Goal: Information Seeking & Learning: Learn about a topic

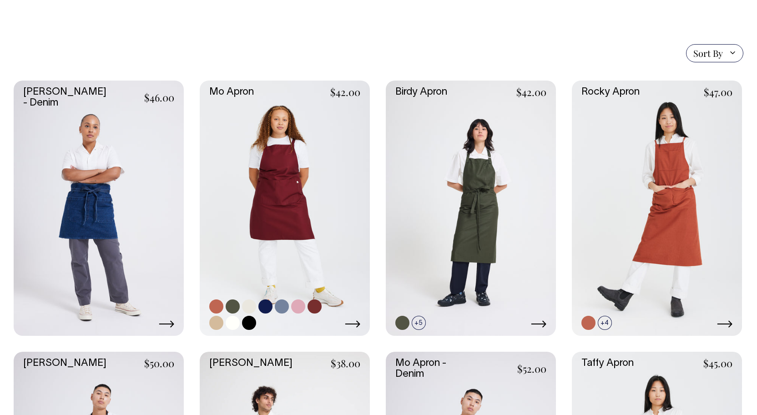
scroll to position [200, 0]
click at [353, 322] on icon at bounding box center [352, 323] width 15 height 7
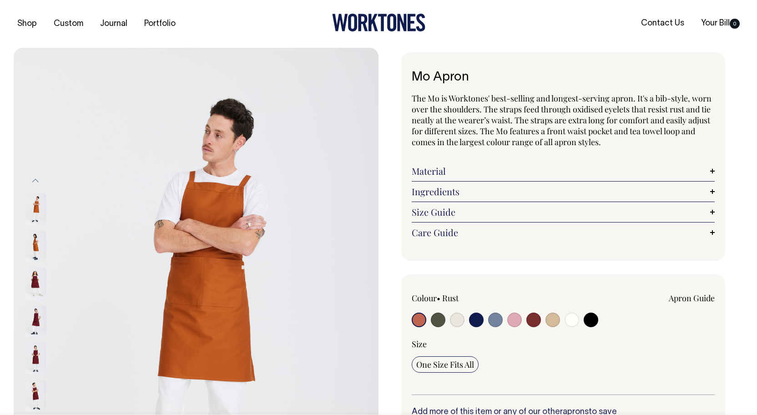
click at [39, 281] on img at bounding box center [35, 284] width 20 height 32
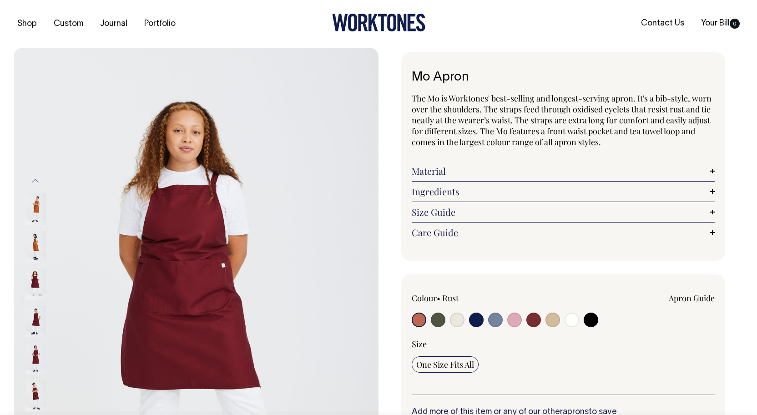
click at [35, 265] on div at bounding box center [47, 283] width 45 height 37
click at [32, 349] on img at bounding box center [35, 358] width 20 height 32
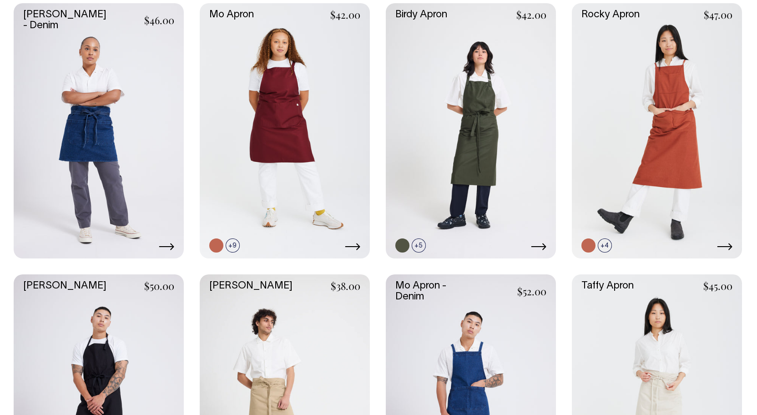
scroll to position [276, 0]
click at [246, 246] on link at bounding box center [249, 245] width 14 height 14
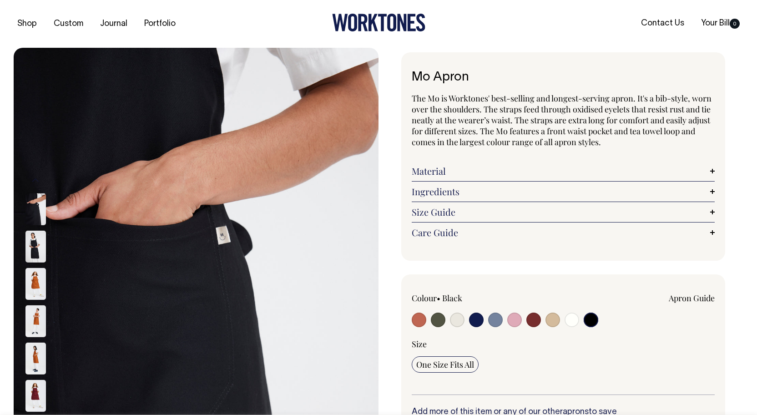
select select "Black"
click at [480, 212] on link "Size Guide" at bounding box center [563, 211] width 303 height 11
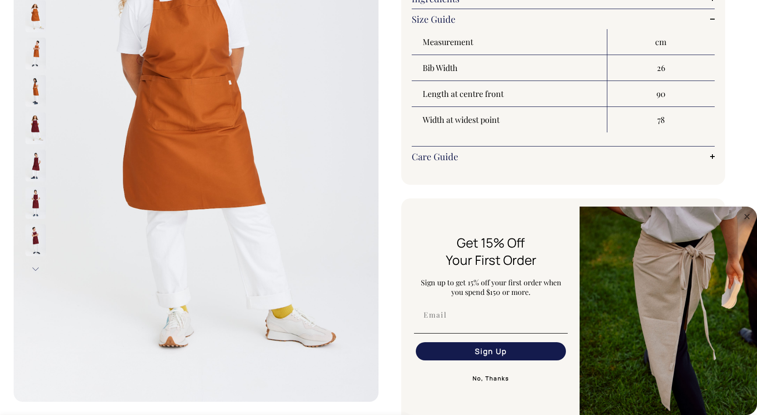
scroll to position [193, 0]
click at [32, 269] on button "Next" at bounding box center [36, 268] width 14 height 20
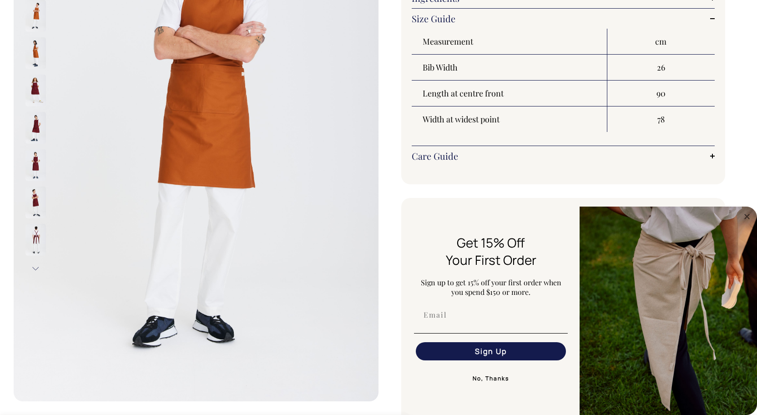
click at [36, 238] on img at bounding box center [35, 240] width 20 height 32
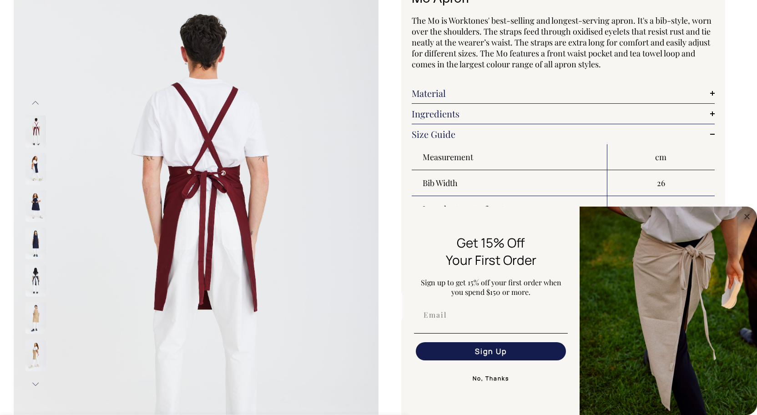
scroll to position [78, 0]
click at [35, 134] on img at bounding box center [35, 132] width 20 height 32
click at [31, 280] on img at bounding box center [35, 281] width 20 height 32
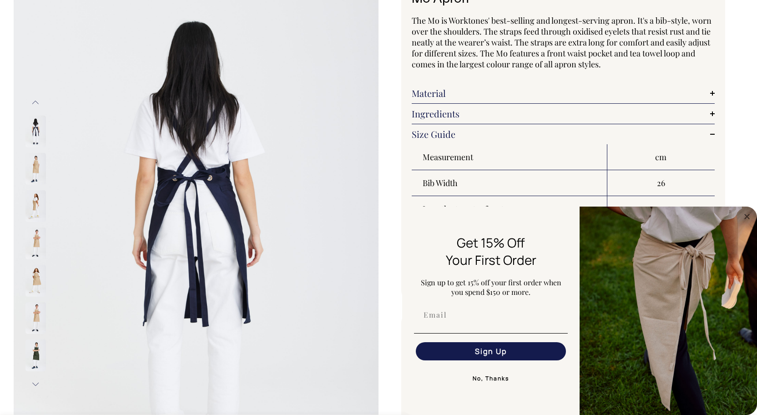
click at [40, 346] on img at bounding box center [35, 355] width 20 height 32
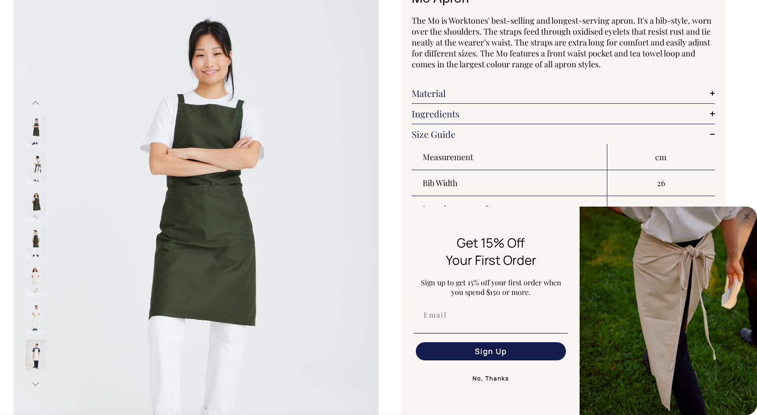
click at [35, 359] on img at bounding box center [35, 355] width 20 height 32
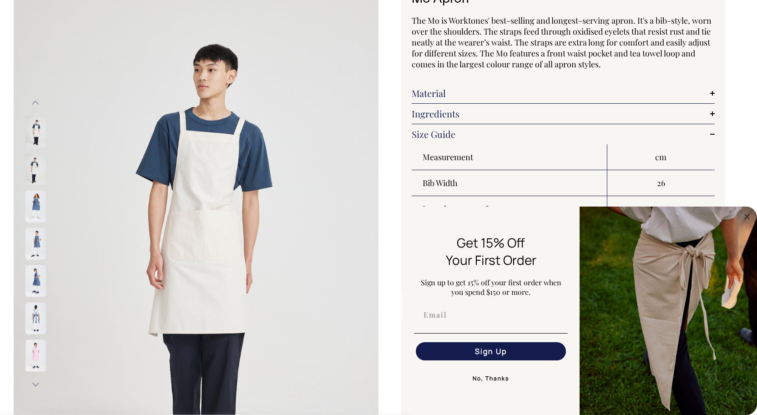
click at [34, 362] on img at bounding box center [35, 355] width 20 height 32
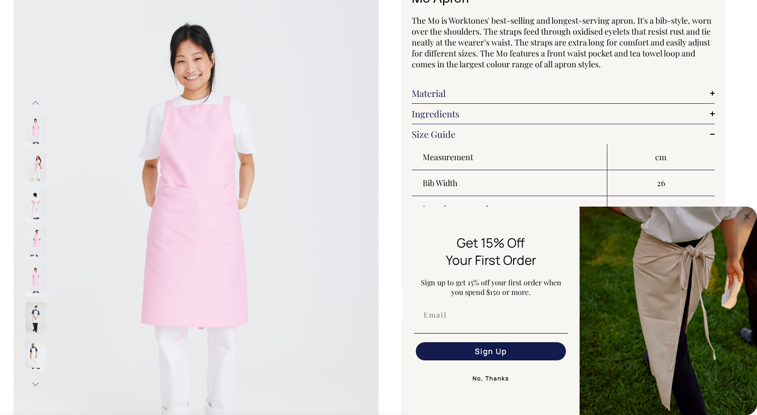
click at [35, 307] on img at bounding box center [35, 318] width 20 height 32
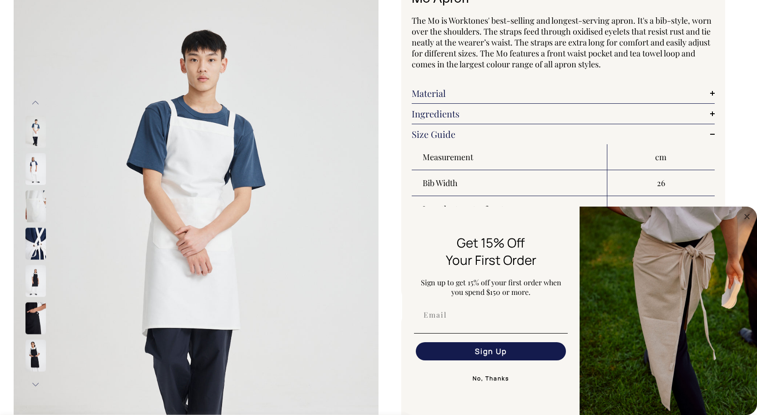
click at [33, 311] on img at bounding box center [35, 318] width 20 height 32
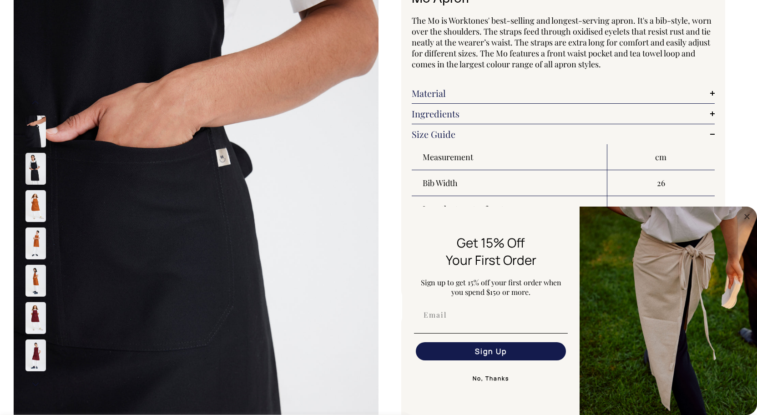
click at [535, 94] on link "Material" at bounding box center [563, 93] width 303 height 11
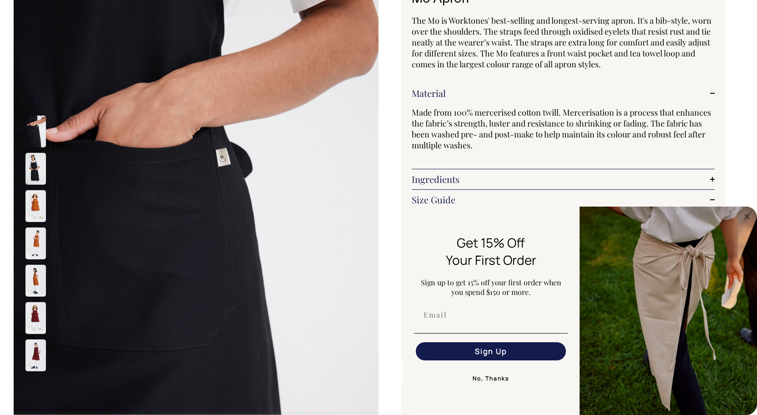
click at [39, 204] on img at bounding box center [35, 206] width 20 height 32
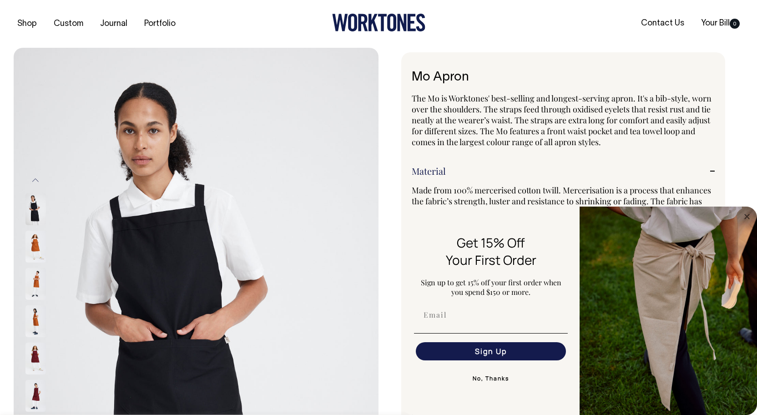
scroll to position [0, 0]
click at [740, 217] on img "FLYOUT Form" at bounding box center [667, 310] width 177 height 208
click at [743, 217] on circle "Close dialog" at bounding box center [747, 216] width 10 height 10
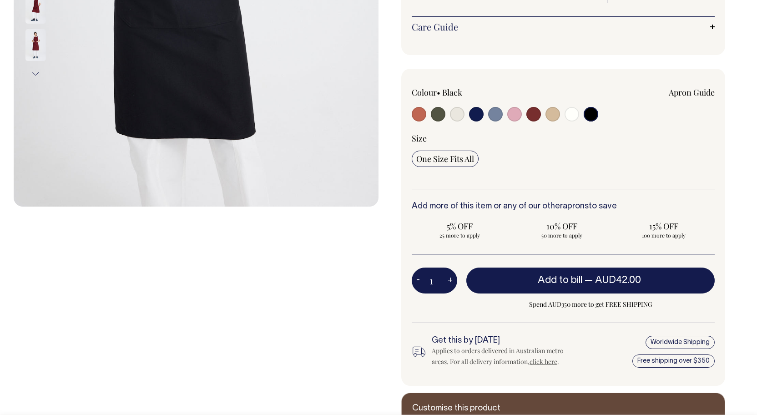
click at [435, 108] on input "radio" at bounding box center [438, 114] width 15 height 15
radio input "true"
select select "Olive"
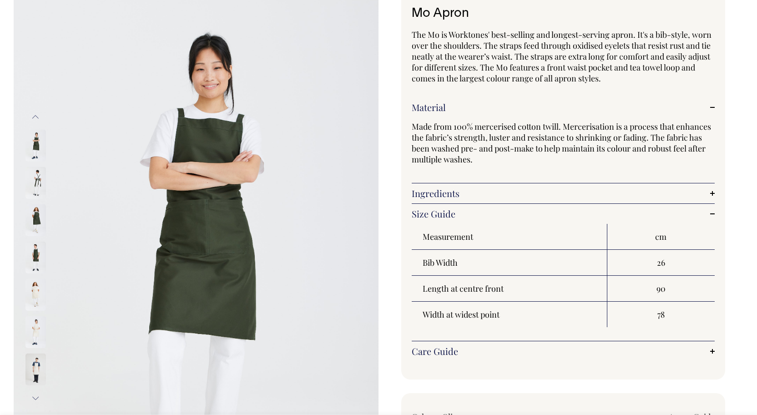
scroll to position [63, 0]
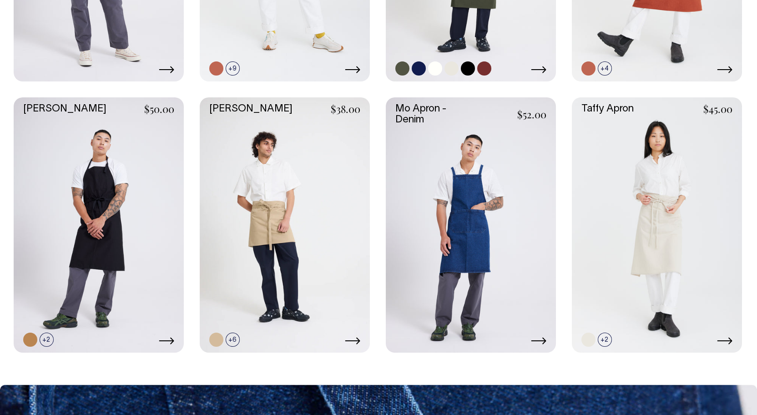
scroll to position [453, 0]
click at [165, 339] on icon at bounding box center [166, 340] width 15 height 7
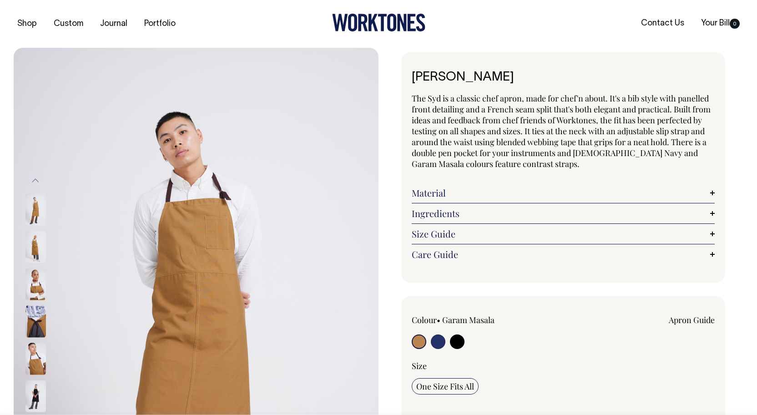
click at [39, 391] on img at bounding box center [35, 396] width 20 height 32
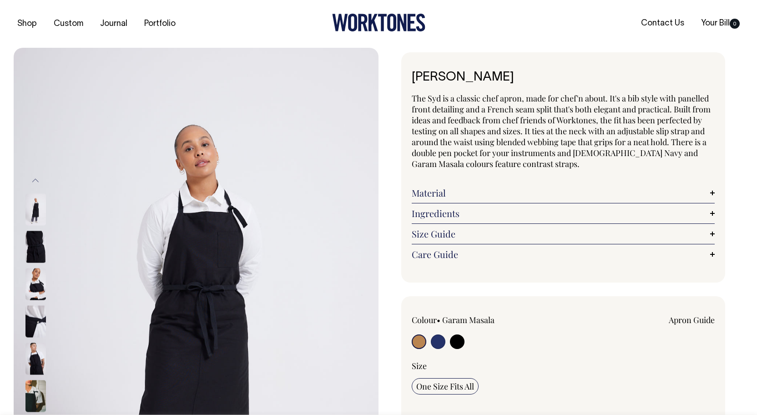
click at [35, 357] on img at bounding box center [35, 358] width 20 height 32
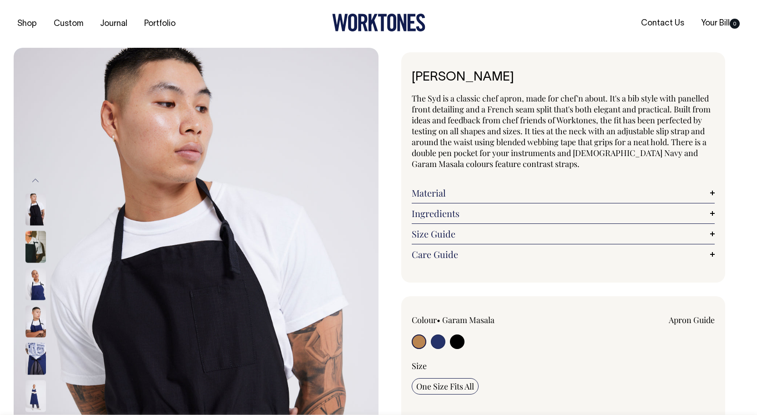
click at [37, 351] on img at bounding box center [35, 358] width 20 height 32
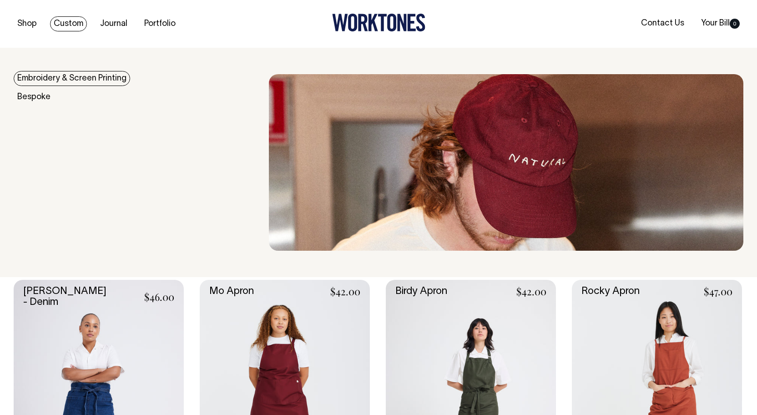
click at [71, 77] on link "Embroidery & Screen Printing" at bounding box center [72, 78] width 116 height 15
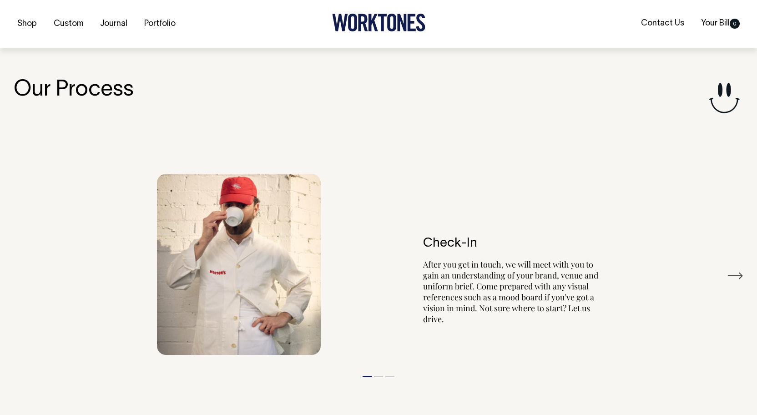
scroll to position [980, 0]
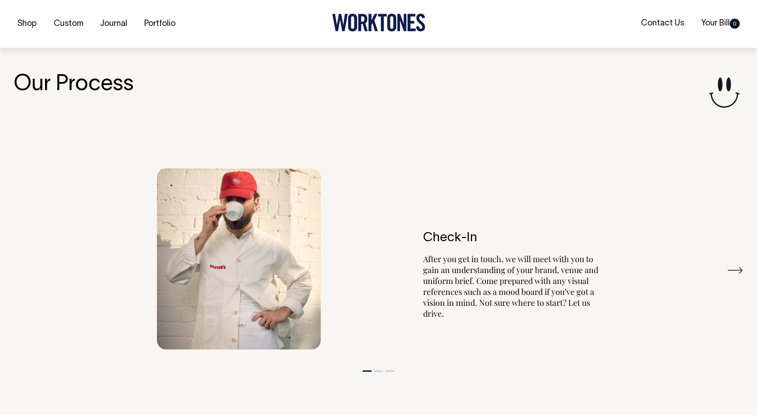
click at [742, 276] on div "Check-In After you get in touch, we will meet with you to gain an understanding…" at bounding box center [378, 259] width 729 height 208
click at [741, 272] on button "Next" at bounding box center [735, 270] width 16 height 14
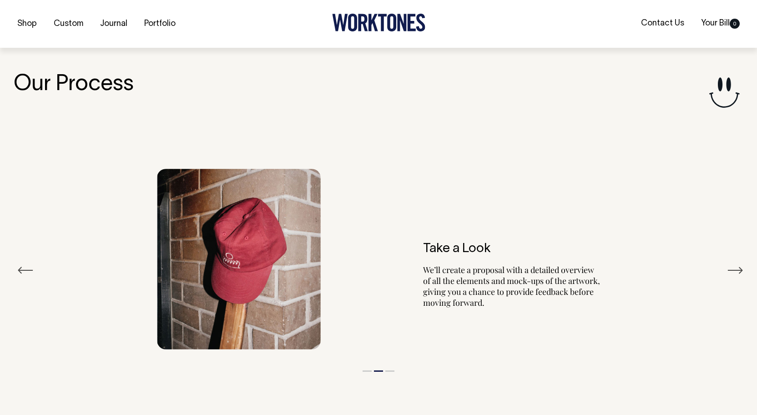
click at [740, 272] on button "Next" at bounding box center [735, 270] width 16 height 14
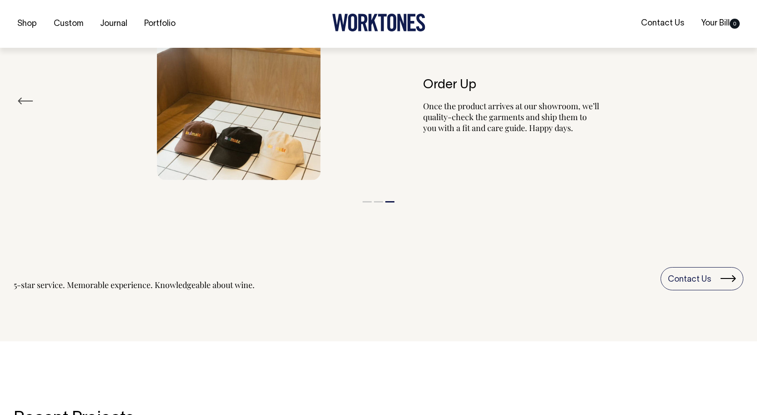
scroll to position [1150, 0]
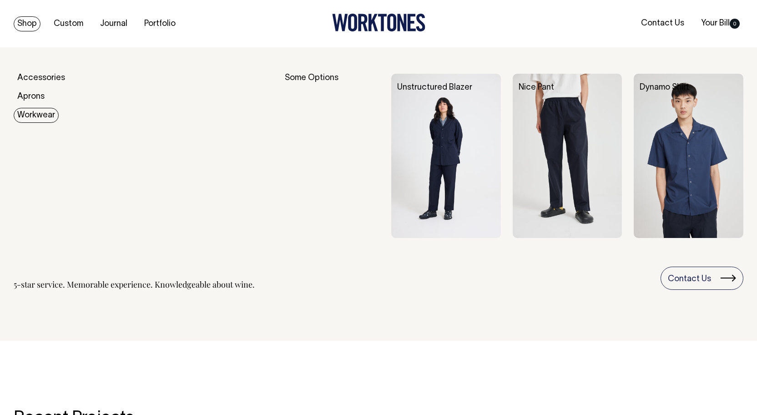
click at [39, 115] on link "Workwear" at bounding box center [36, 115] width 45 height 15
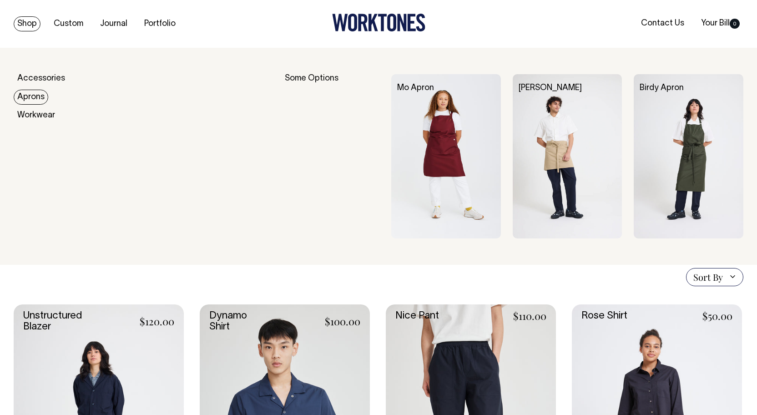
click at [32, 98] on link "Aprons" at bounding box center [31, 97] width 35 height 15
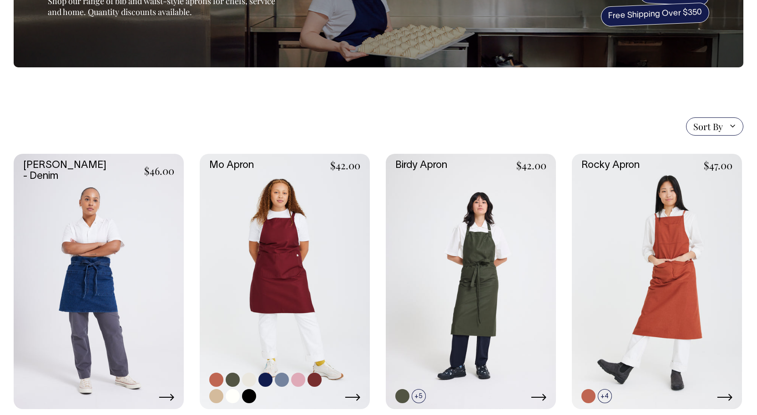
scroll to position [126, 0]
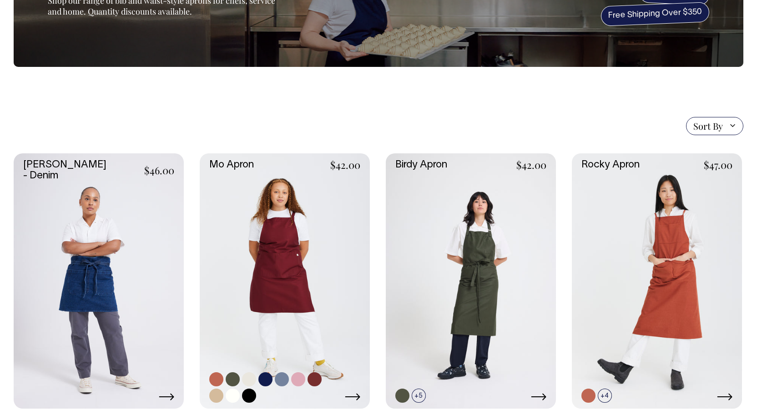
click at [294, 219] on link at bounding box center [285, 280] width 170 height 255
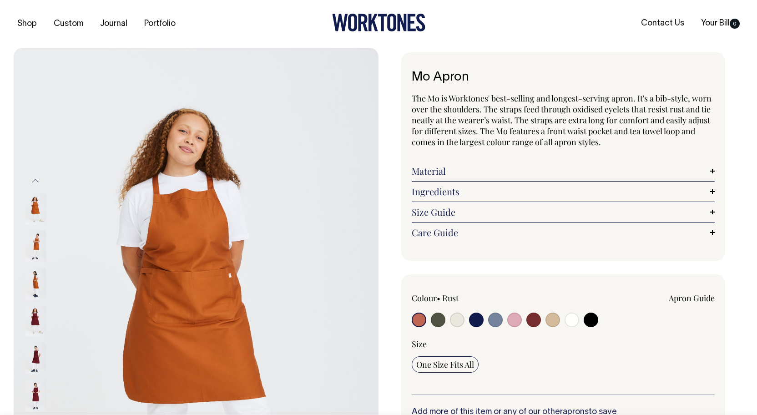
click at [438, 321] on input "radio" at bounding box center [438, 319] width 15 height 15
radio input "true"
select select "Olive"
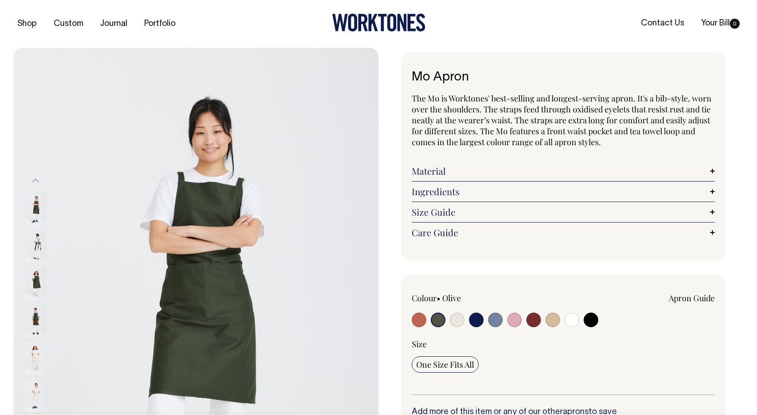
click at [417, 320] on input "radio" at bounding box center [419, 319] width 15 height 15
radio input "true"
select select "Rust"
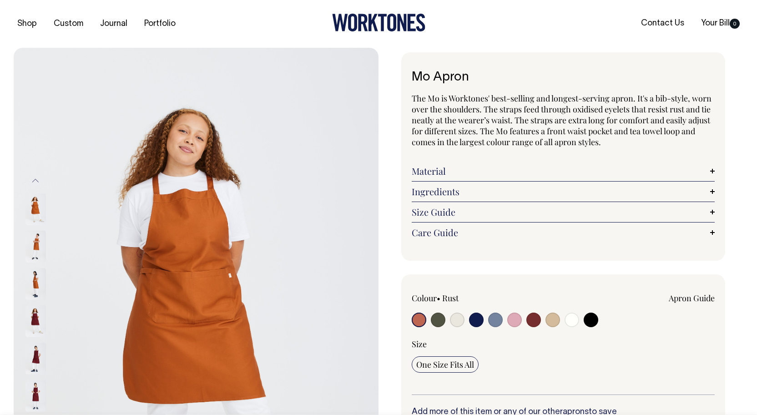
click at [440, 318] on input "radio" at bounding box center [438, 319] width 15 height 15
radio input "true"
select select "Olive"
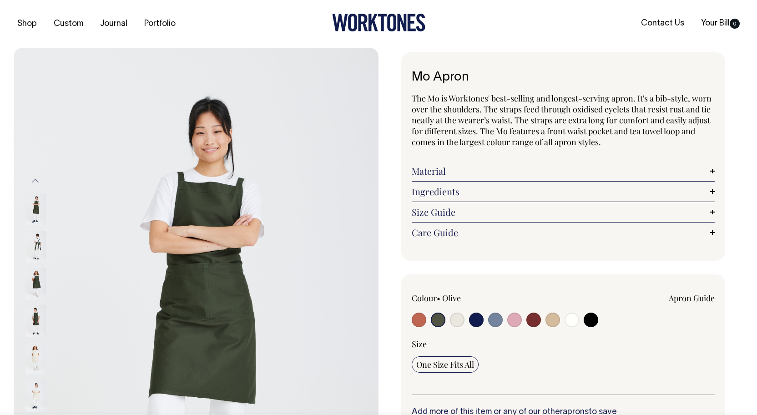
click at [589, 320] on input "radio" at bounding box center [590, 319] width 15 height 15
radio input "true"
select select "Black"
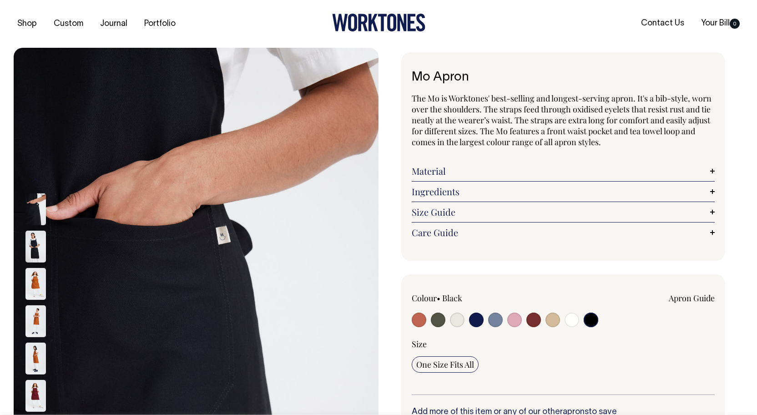
click at [37, 245] on img at bounding box center [35, 247] width 20 height 32
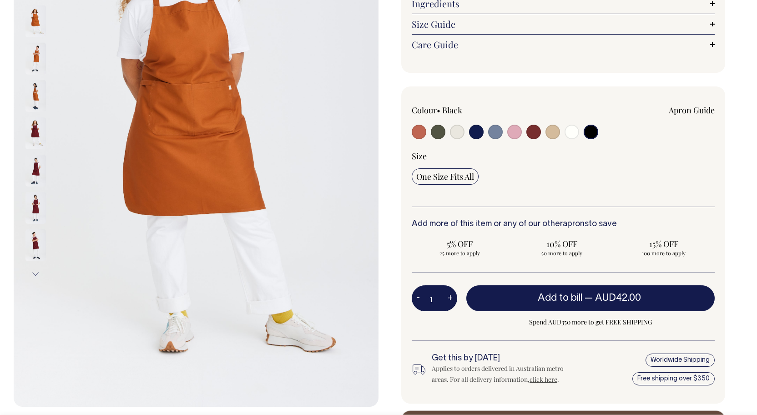
scroll to position [188, 0]
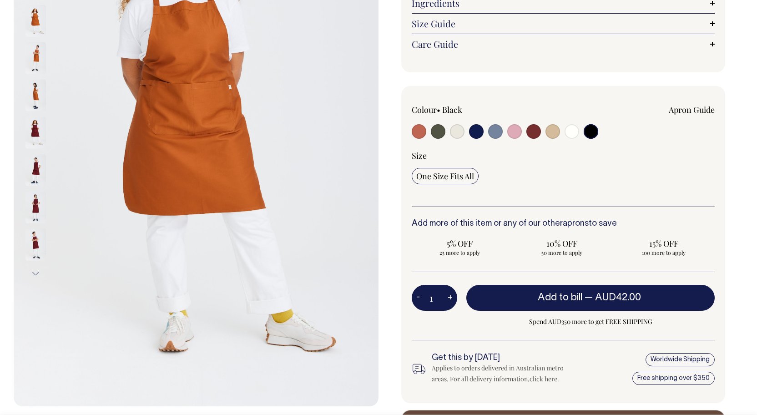
click at [37, 93] on img at bounding box center [35, 96] width 20 height 32
click at [38, 52] on img at bounding box center [35, 58] width 20 height 32
click at [34, 18] on img at bounding box center [35, 21] width 20 height 32
click at [36, 96] on img at bounding box center [35, 96] width 20 height 32
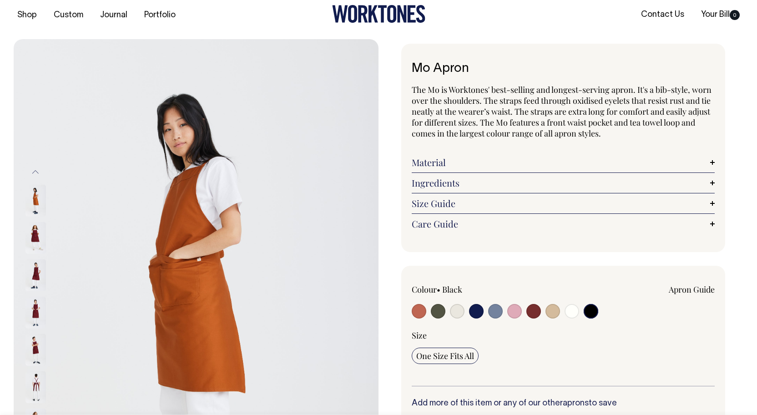
scroll to position [8, 0]
click at [35, 172] on button "Previous" at bounding box center [36, 172] width 14 height 20
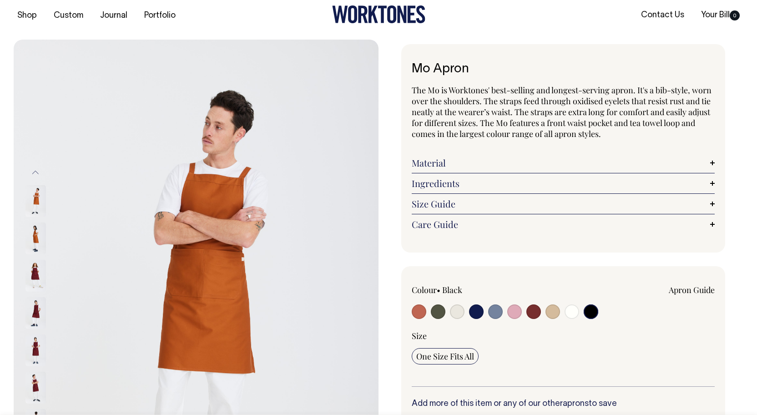
click at [37, 195] on img at bounding box center [35, 201] width 20 height 32
click at [34, 230] on img at bounding box center [35, 238] width 20 height 32
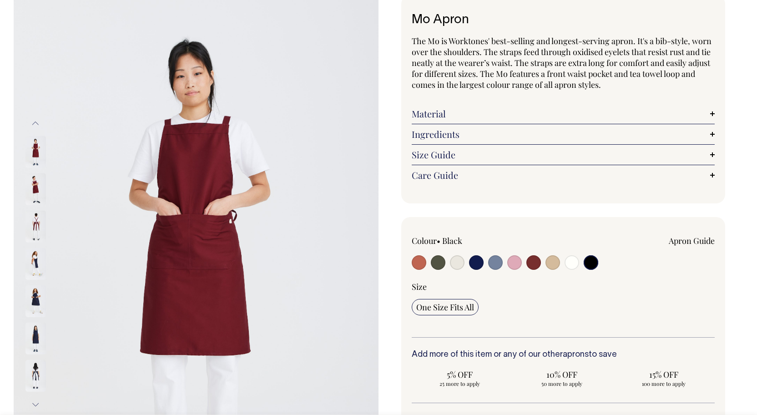
scroll to position [58, 0]
click at [35, 401] on button "Next" at bounding box center [36, 404] width 14 height 20
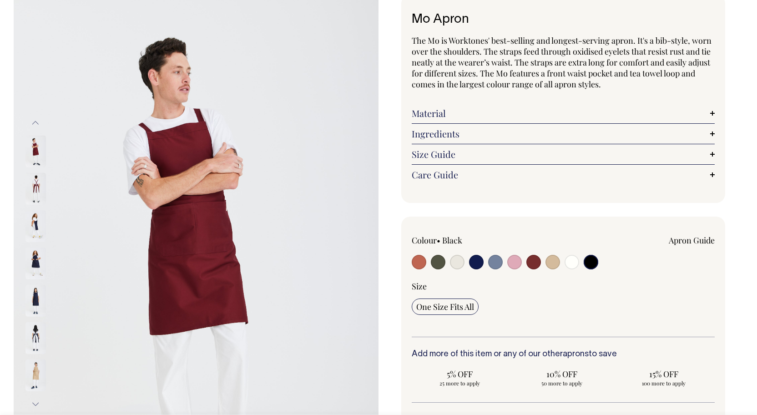
click at [35, 401] on button "Next" at bounding box center [36, 404] width 14 height 20
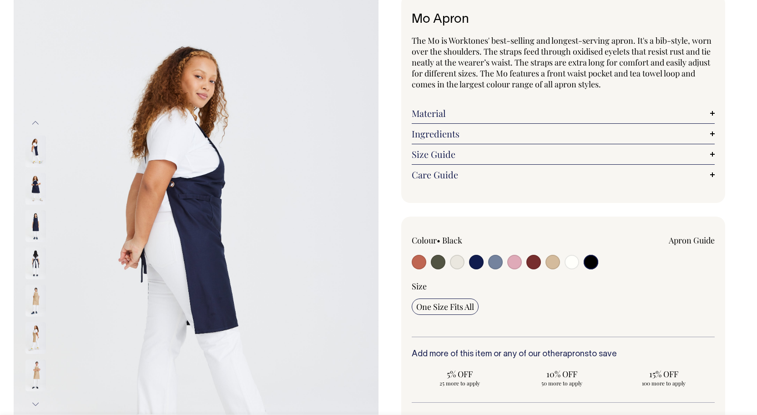
click at [35, 400] on button "Next" at bounding box center [36, 404] width 14 height 20
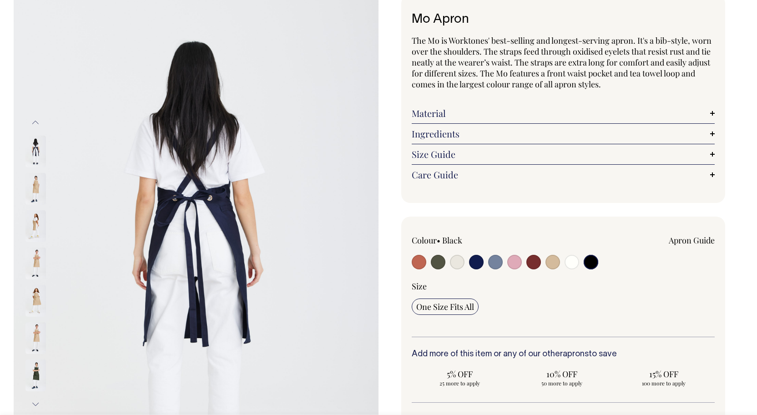
click at [34, 120] on button "Previous" at bounding box center [36, 122] width 14 height 20
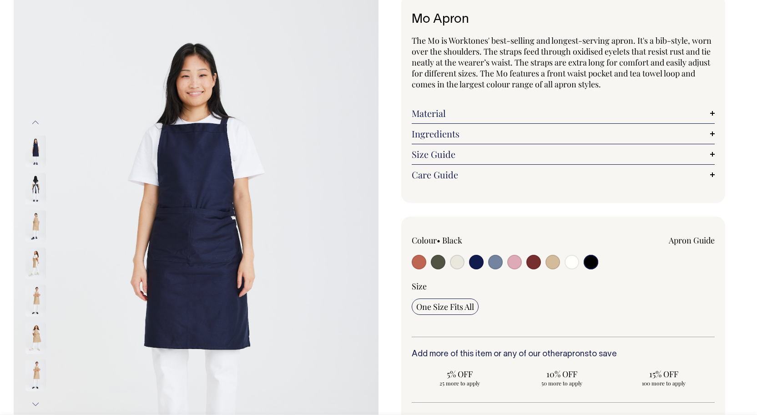
click at [34, 120] on button "Previous" at bounding box center [36, 122] width 14 height 20
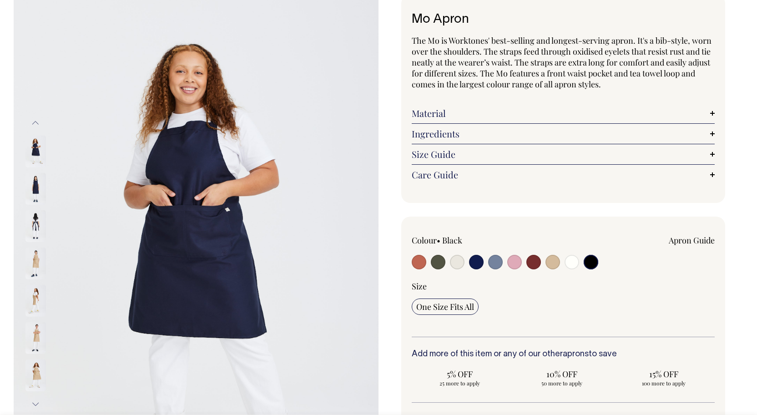
click at [31, 223] on img at bounding box center [35, 226] width 20 height 32
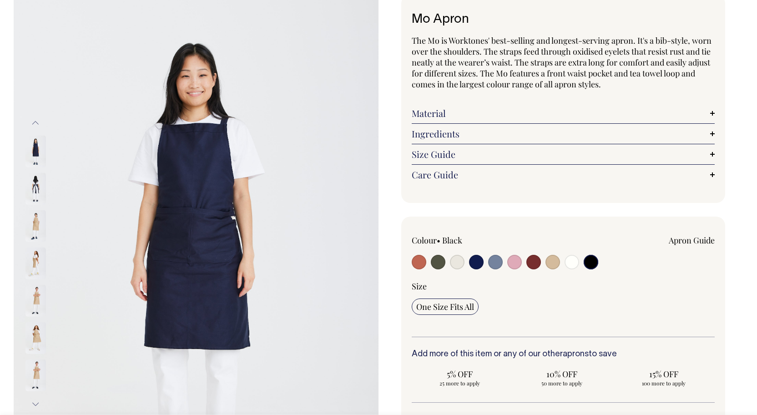
click at [35, 402] on button "Next" at bounding box center [36, 404] width 14 height 20
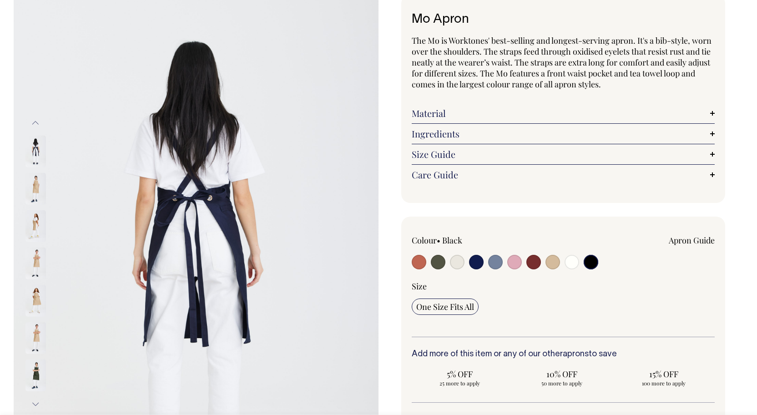
click at [35, 402] on button "Next" at bounding box center [36, 404] width 14 height 20
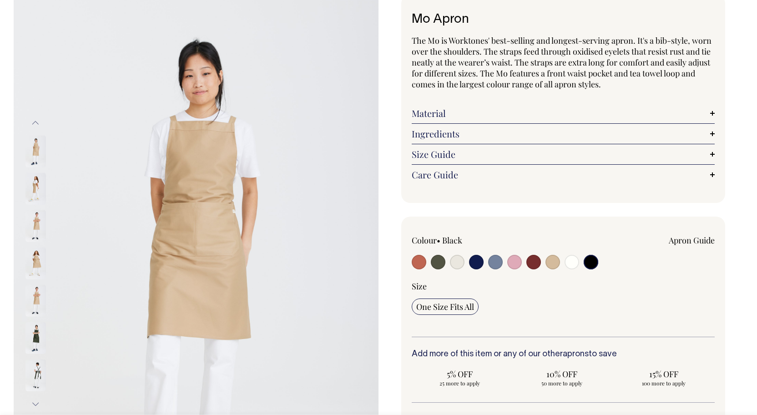
click at [37, 376] on img at bounding box center [35, 375] width 20 height 32
click at [498, 152] on link "Size Guide" at bounding box center [563, 154] width 303 height 11
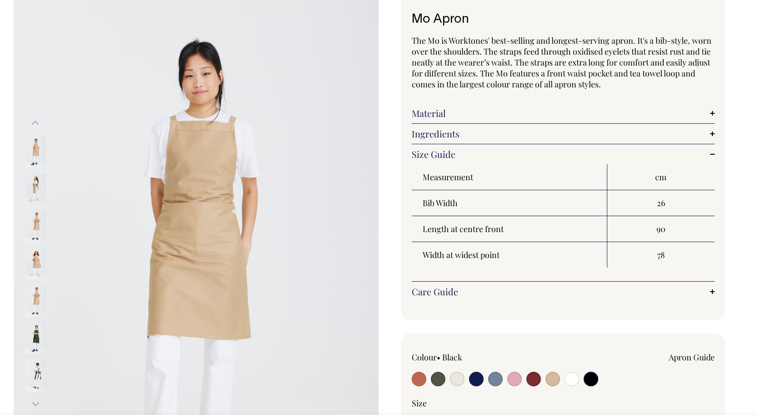
click at [498, 152] on link "Size Guide" at bounding box center [563, 154] width 303 height 11
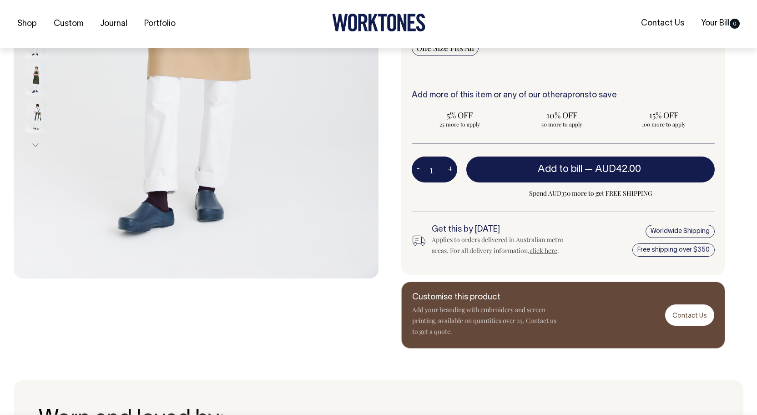
scroll to position [317, 0]
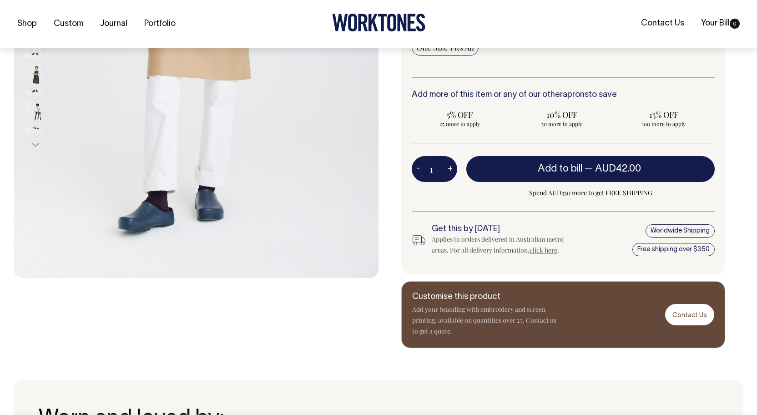
click at [628, 322] on div "Customise this product Add your branding with embroidery and screen printing, a…" at bounding box center [563, 314] width 324 height 67
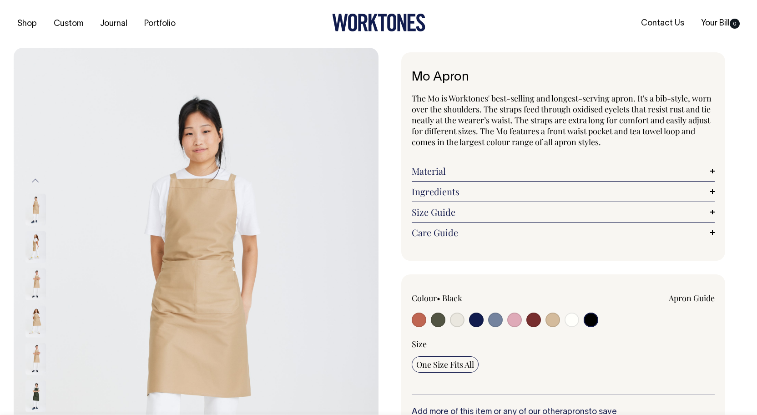
scroll to position [0, 0]
click at [419, 318] on input "radio" at bounding box center [419, 319] width 15 height 15
radio input "true"
select select "Rust"
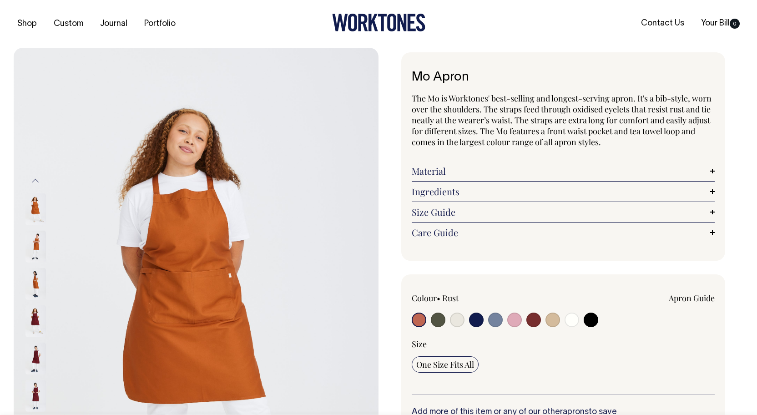
click at [441, 320] on input "radio" at bounding box center [438, 319] width 15 height 15
radio input "true"
select select "Olive"
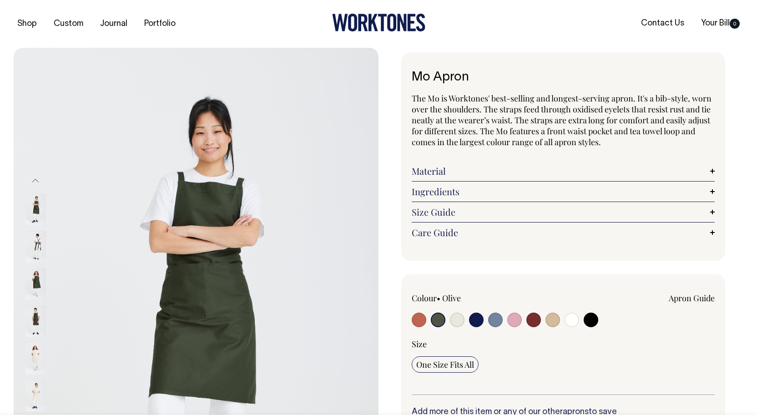
click at [415, 320] on input "radio" at bounding box center [419, 319] width 15 height 15
radio input "true"
select select "Rust"
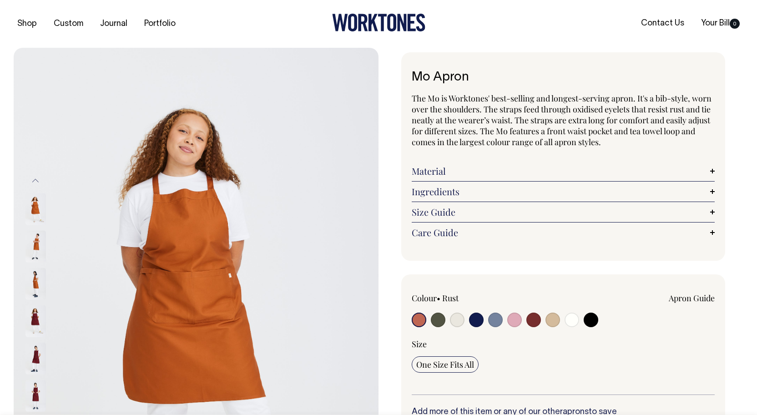
click at [35, 282] on img at bounding box center [35, 284] width 20 height 32
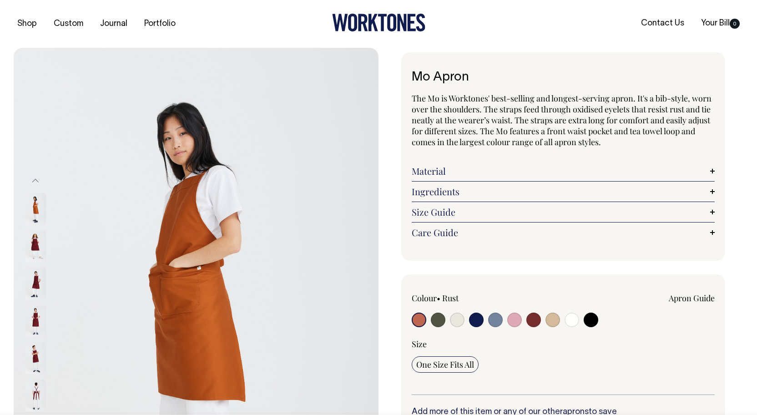
click at [38, 396] on img at bounding box center [35, 396] width 20 height 32
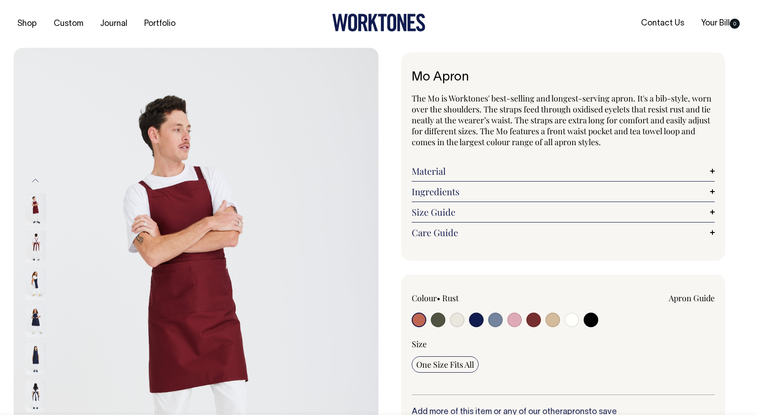
click at [34, 180] on button "Previous" at bounding box center [36, 181] width 14 height 20
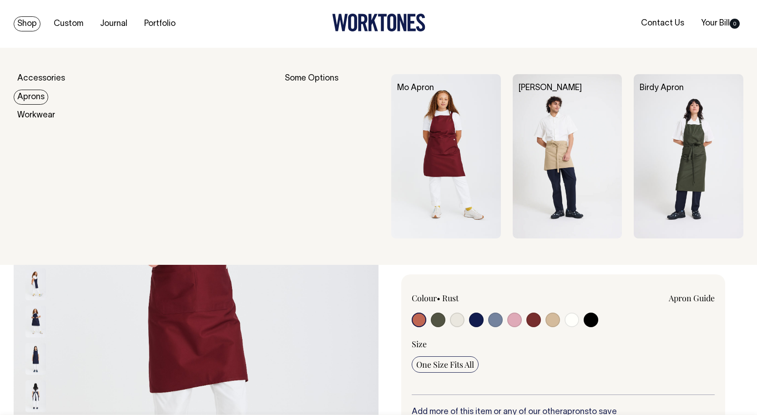
click at [35, 97] on link "Aprons" at bounding box center [31, 97] width 35 height 15
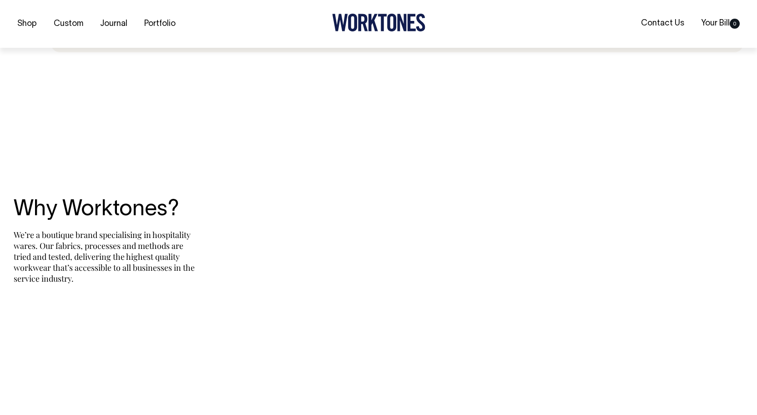
scroll to position [1824, 0]
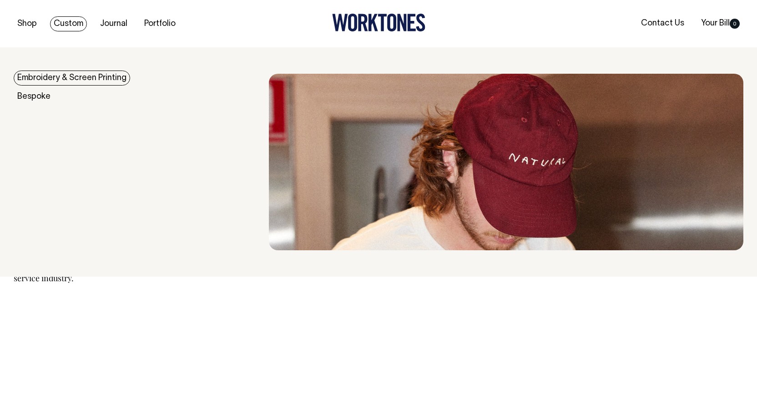
click at [63, 80] on link "Embroidery & Screen Printing" at bounding box center [72, 77] width 116 height 15
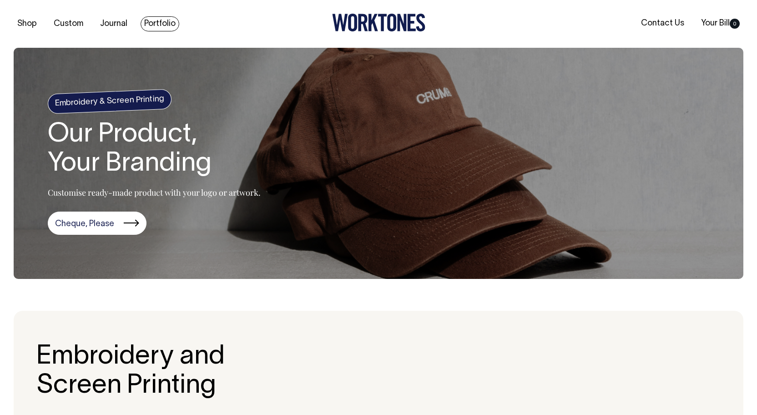
click at [153, 24] on link "Portfolio" at bounding box center [160, 23] width 39 height 15
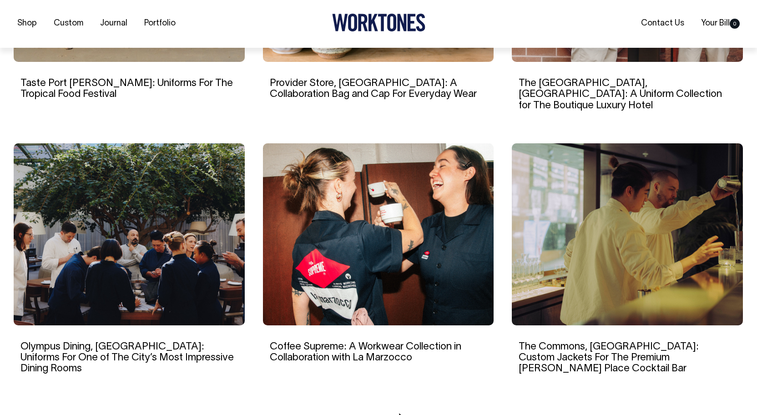
scroll to position [769, 0]
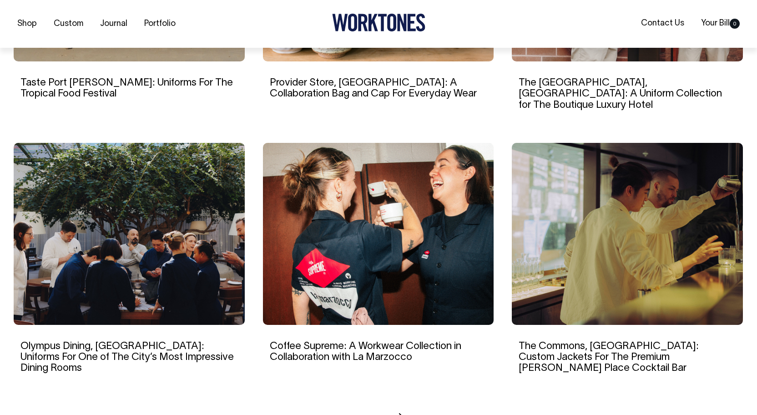
click at [377, 406] on link "2" at bounding box center [376, 417] width 4 height 23
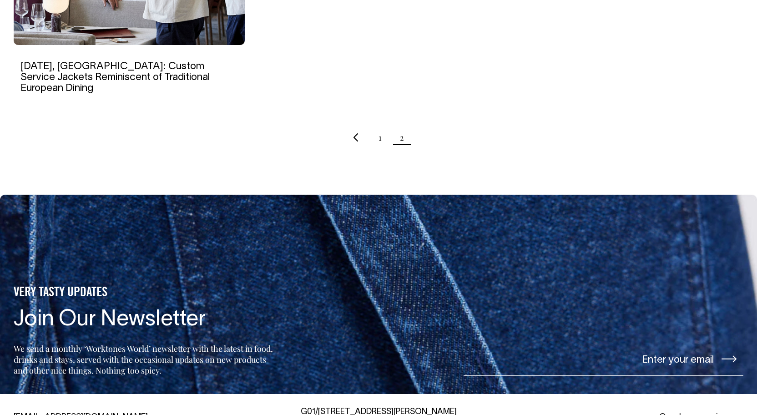
scroll to position [1049, 0]
click at [379, 129] on link "1" at bounding box center [379, 137] width 3 height 23
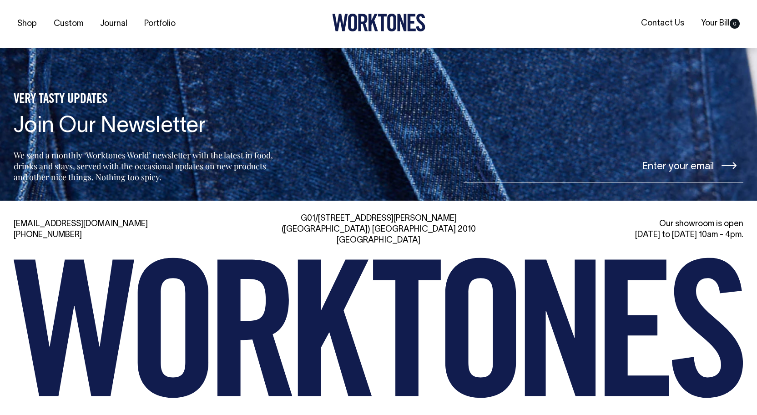
scroll to position [1243, 0]
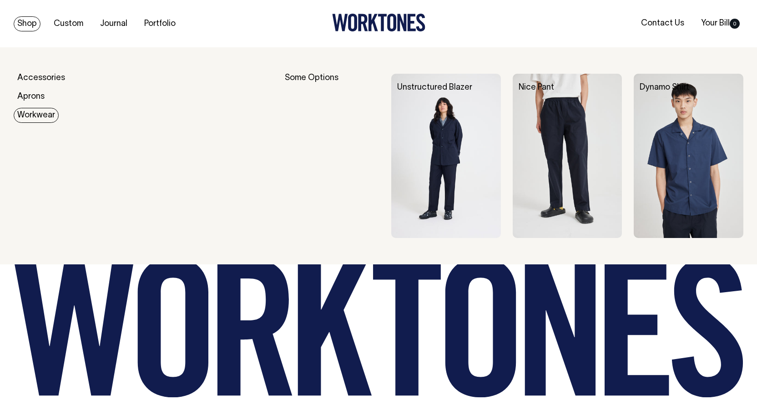
click at [40, 111] on link "Workwear" at bounding box center [36, 115] width 45 height 15
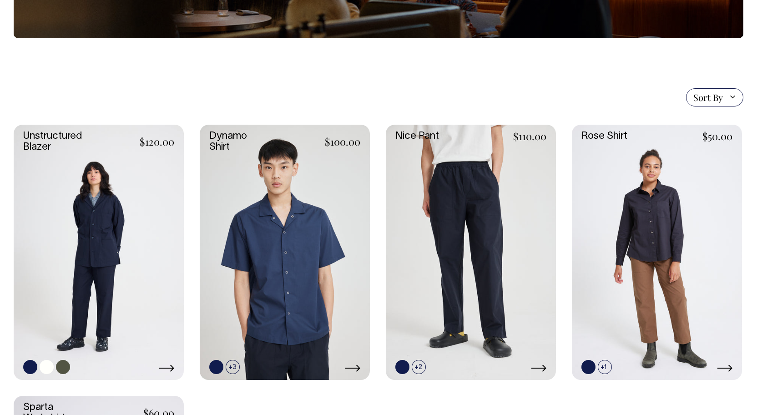
scroll to position [180, 0]
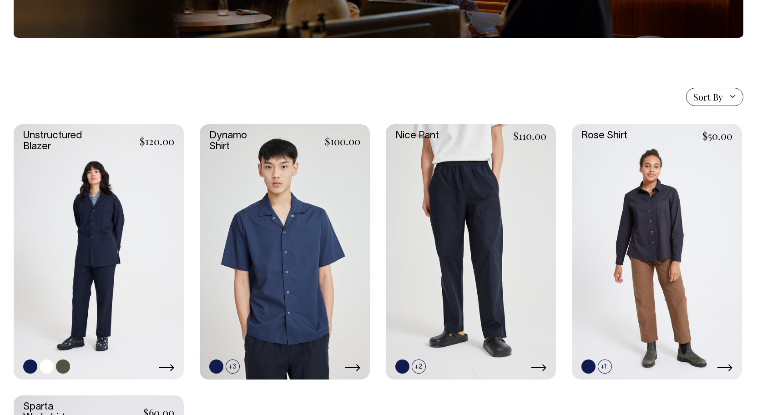
click at [65, 371] on link at bounding box center [63, 366] width 14 height 14
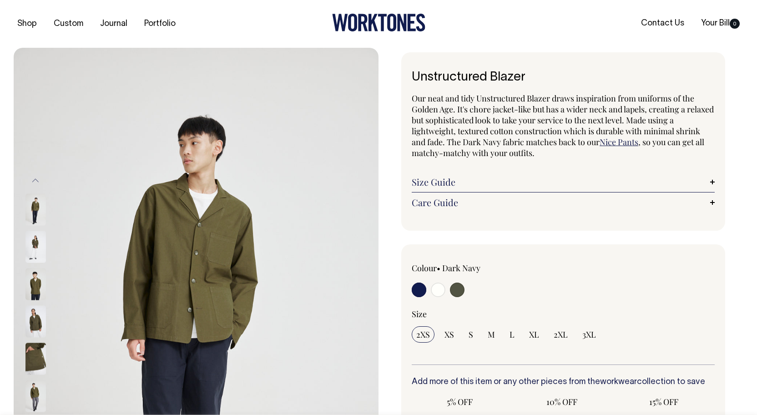
radio input "true"
select select "Olive"
click at [513, 332] on span "L" at bounding box center [511, 334] width 5 height 11
click at [513, 332] on input "L" at bounding box center [512, 334] width 14 height 16
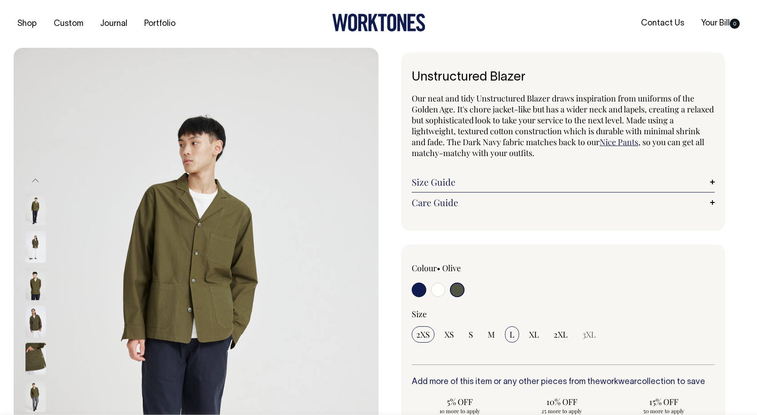
radio input "true"
select select "L"
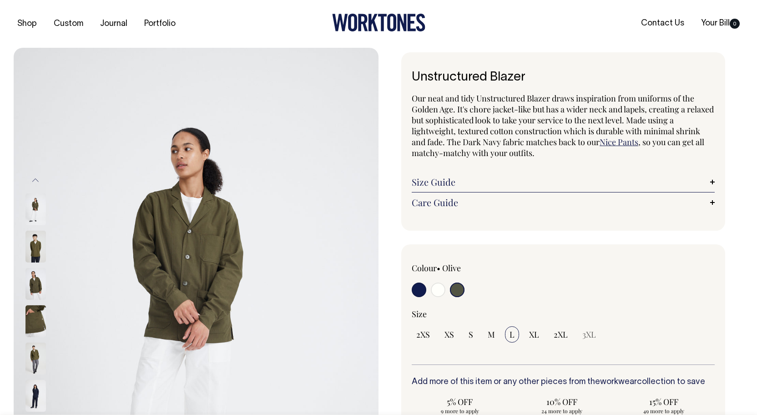
click at [39, 326] on img at bounding box center [35, 321] width 20 height 32
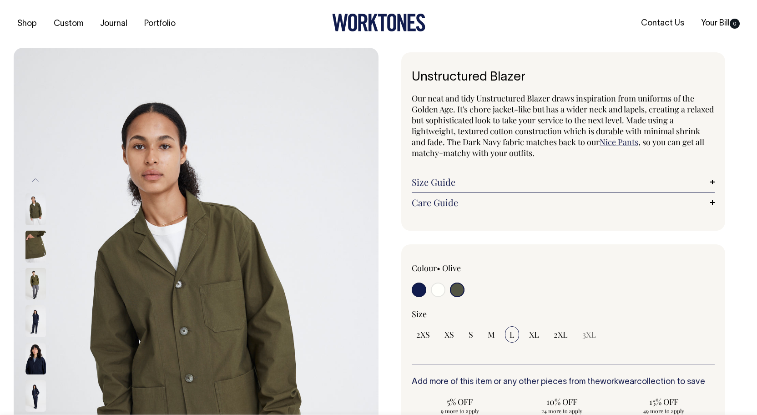
click at [418, 286] on input "radio" at bounding box center [419, 289] width 15 height 15
radio input "true"
select select "Dark Navy"
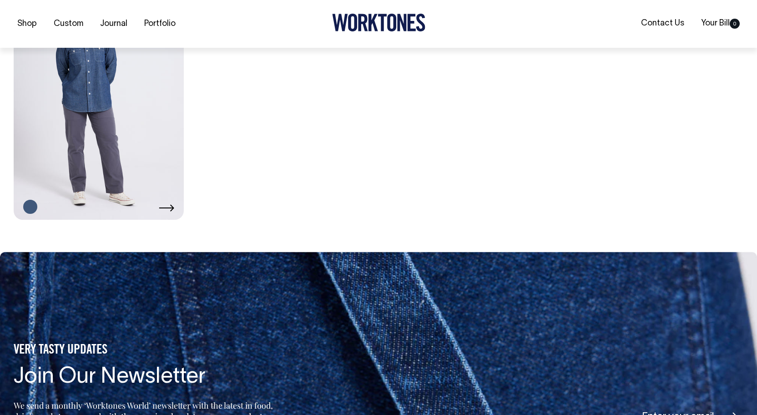
scroll to position [611, 0]
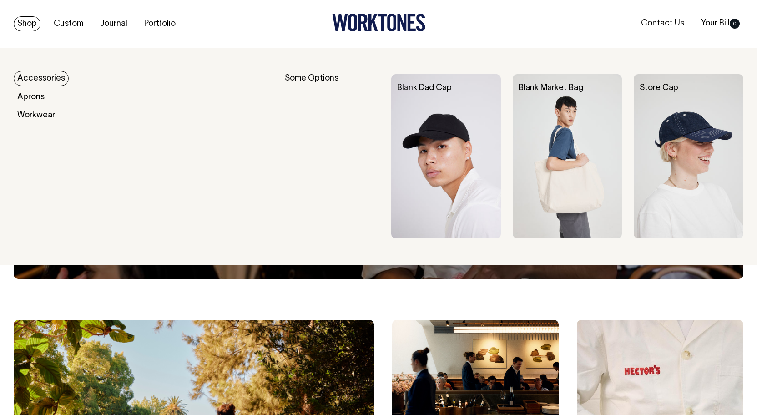
click at [41, 76] on link "Accessories" at bounding box center [41, 78] width 55 height 15
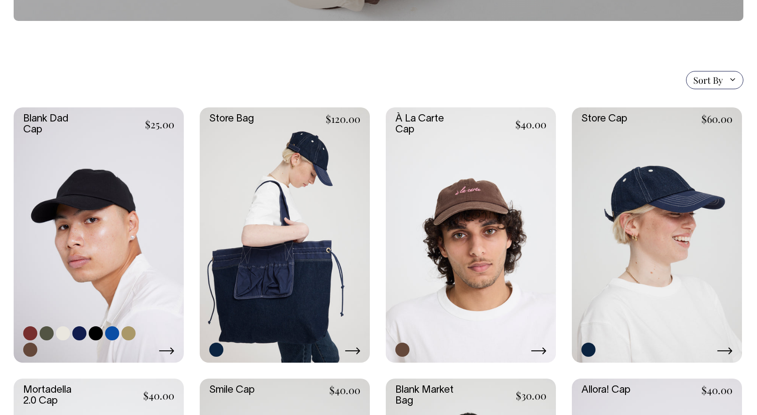
scroll to position [173, 0]
click at [48, 332] on link at bounding box center [47, 333] width 14 height 14
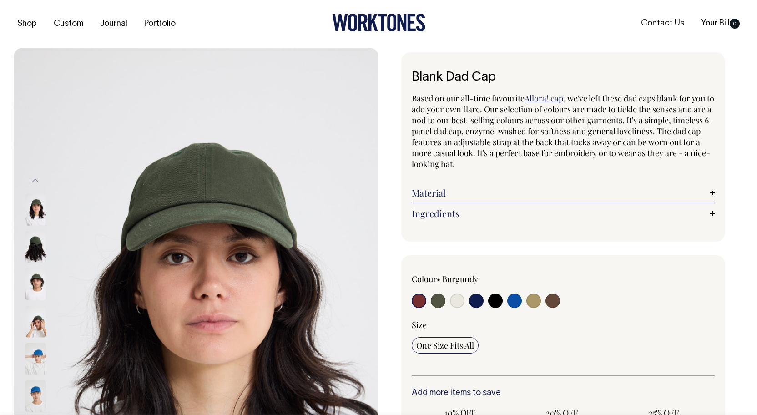
radio input "true"
select select "Olive"
click at [534, 302] on input "radio" at bounding box center [533, 300] width 15 height 15
radio input "true"
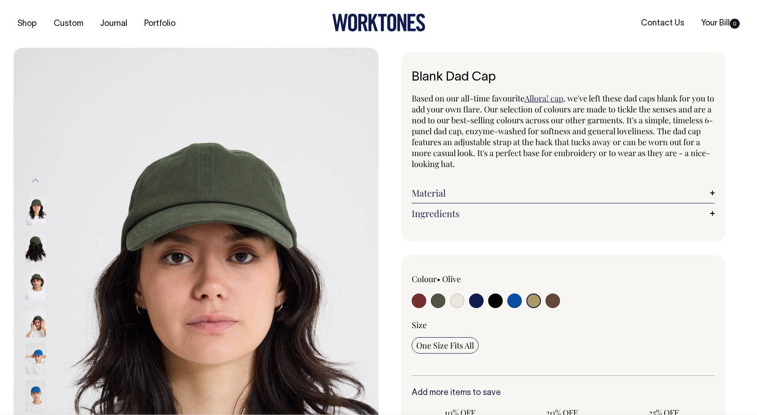
radio input "true"
select select "Washed Khaki"
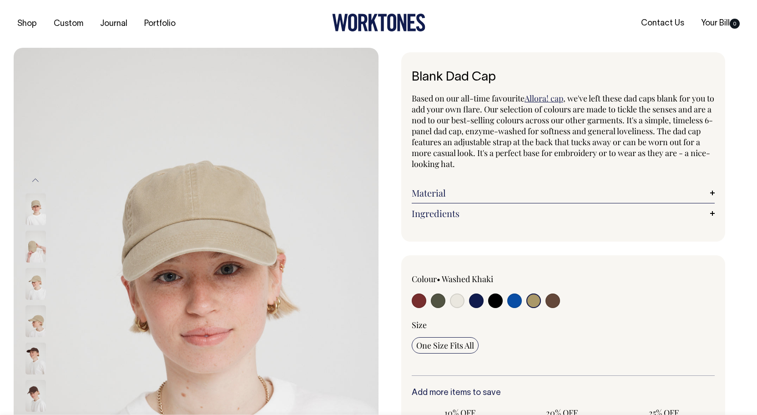
click at [437, 298] on input "radio" at bounding box center [438, 300] width 15 height 15
radio input "true"
select select "Olive"
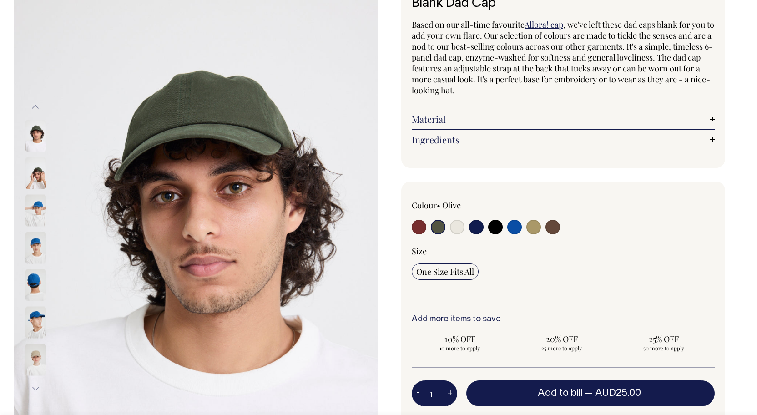
scroll to position [74, 0]
click at [419, 228] on input "radio" at bounding box center [419, 227] width 15 height 15
radio input "true"
select select "Burgundy"
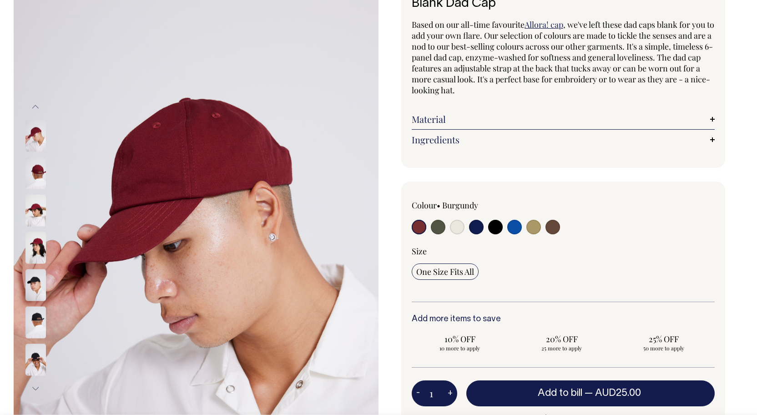
click at [443, 227] on input "radio" at bounding box center [438, 227] width 15 height 15
radio input "true"
select select "Olive"
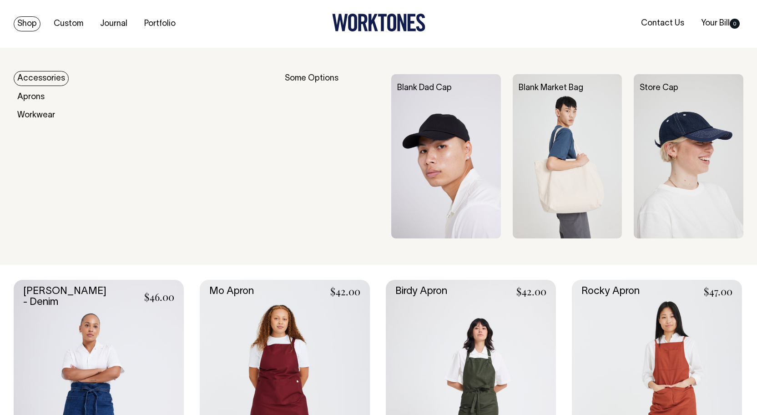
click at [41, 74] on link "Accessories" at bounding box center [41, 78] width 55 height 15
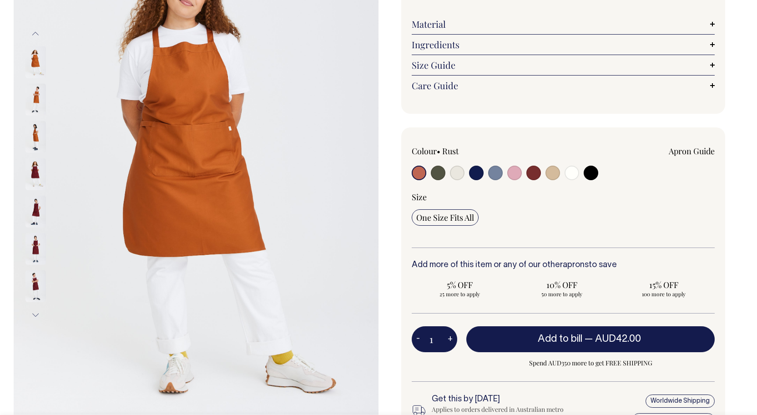
scroll to position [147, 0]
click at [37, 242] on img at bounding box center [35, 249] width 20 height 32
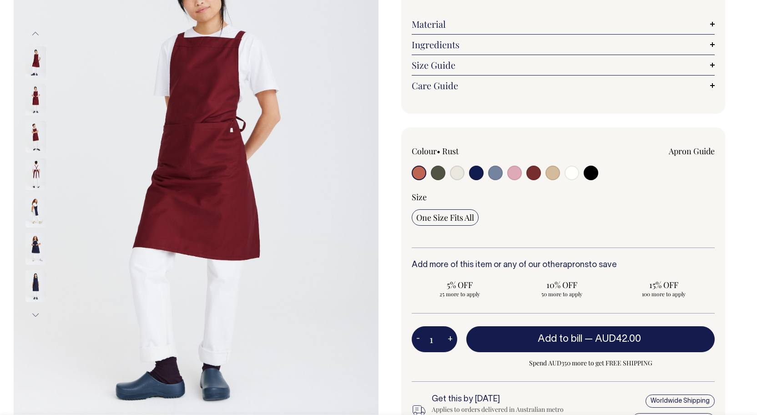
click at [36, 31] on button "Previous" at bounding box center [36, 33] width 14 height 20
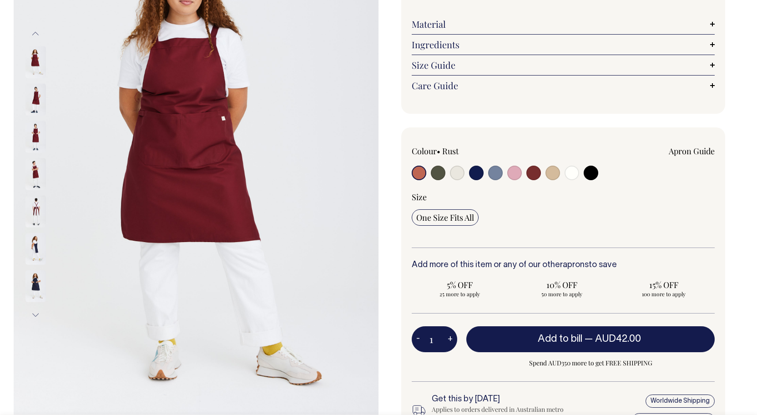
click at [36, 35] on button "Previous" at bounding box center [36, 33] width 14 height 20
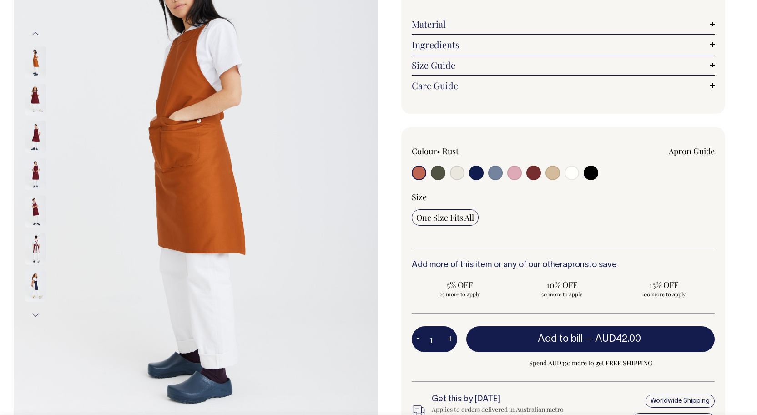
click at [38, 61] on img at bounding box center [35, 62] width 20 height 32
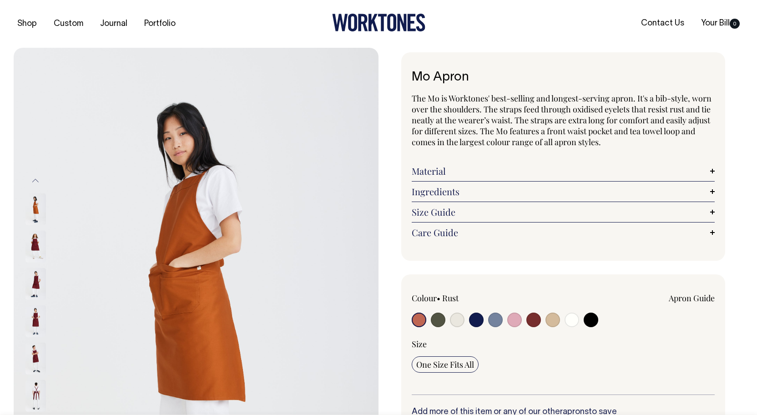
scroll to position [0, 0]
click at [34, 327] on img at bounding box center [35, 321] width 20 height 32
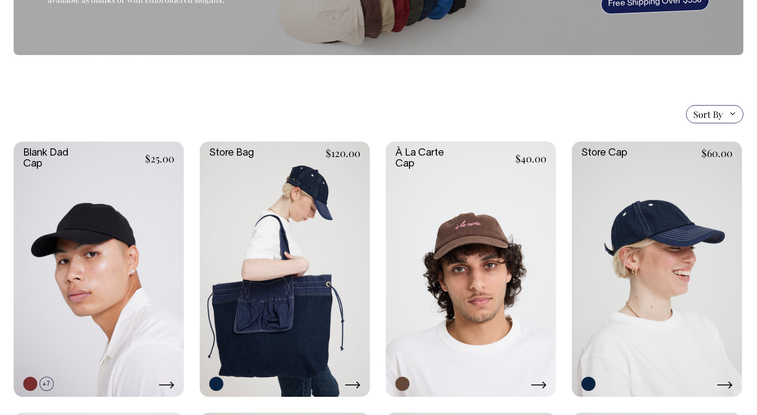
scroll to position [138, 0]
